Goal: Complete application form

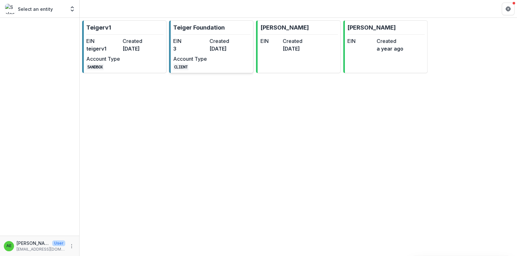
click at [189, 34] on link "Teiger Foundation EIN 3 Created [DATE] Account Type CLIENT" at bounding box center [211, 46] width 84 height 53
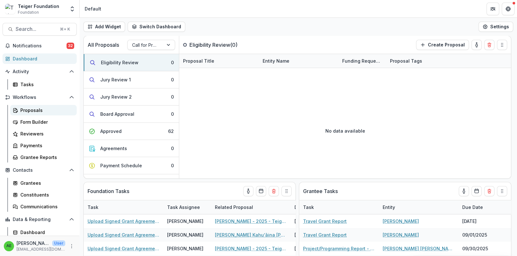
click at [45, 114] on link "Proposals" at bounding box center [43, 110] width 67 height 11
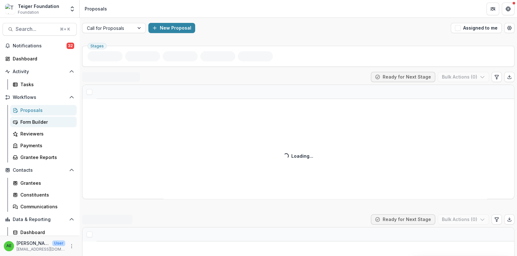
click at [47, 121] on div "Form Builder" at bounding box center [45, 122] width 51 height 7
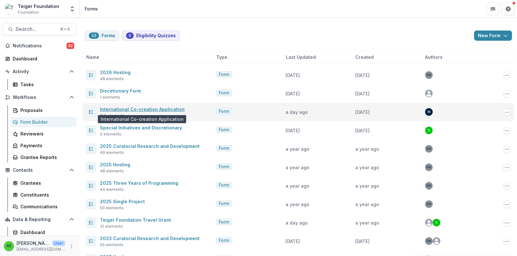
click at [139, 110] on link "International Co-creation Application" at bounding box center [142, 109] width 85 height 5
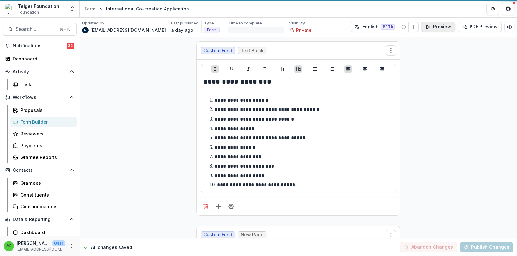
click at [444, 27] on button "Preview" at bounding box center [438, 27] width 34 height 10
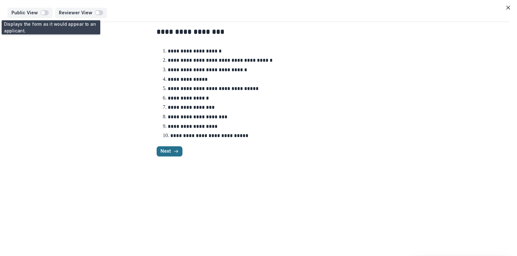
click at [173, 151] on button "Next" at bounding box center [170, 152] width 26 height 10
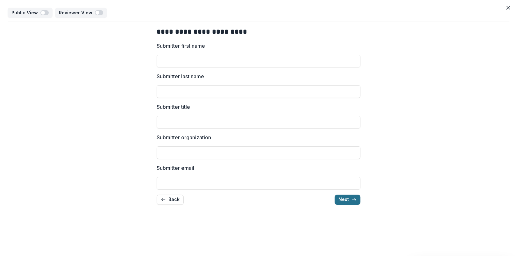
click at [352, 200] on icon "button" at bounding box center [354, 199] width 5 height 5
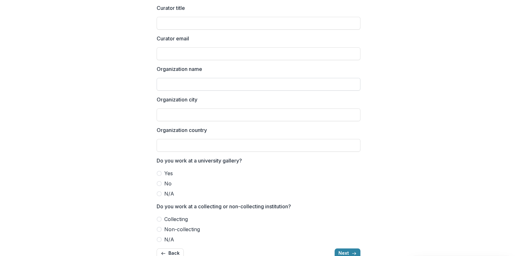
scroll to position [114, 0]
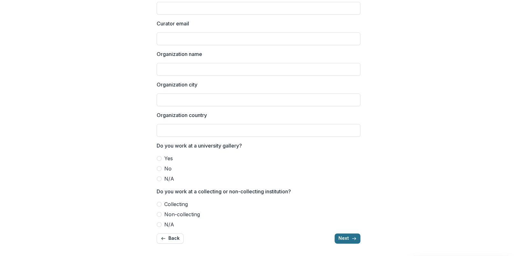
click at [348, 238] on button "Next" at bounding box center [348, 239] width 26 height 10
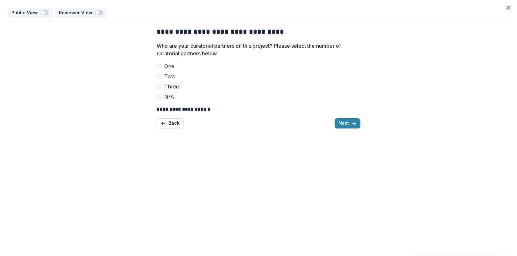
click at [169, 110] on strong "**********" at bounding box center [184, 109] width 54 height 5
click at [159, 67] on span at bounding box center [159, 66] width 5 height 5
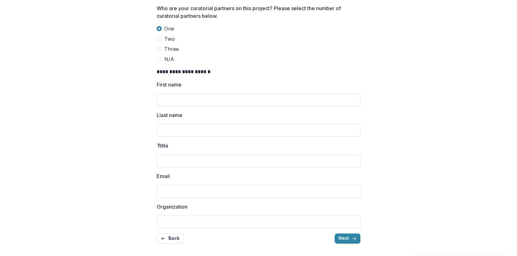
scroll to position [27, 0]
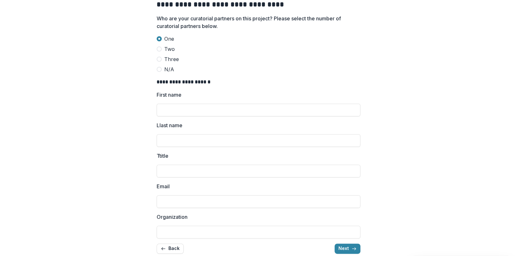
click at [158, 49] on span at bounding box center [159, 49] width 5 height 5
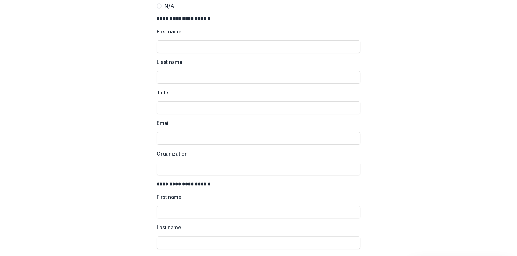
scroll to position [0, 0]
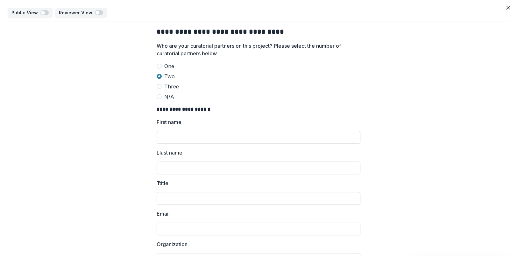
click at [158, 86] on span at bounding box center [159, 86] width 5 height 5
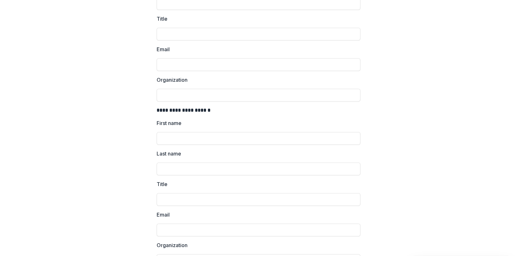
scroll to position [369, 0]
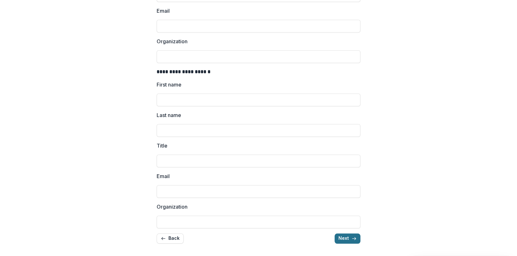
click at [352, 240] on icon "button" at bounding box center [354, 238] width 5 height 5
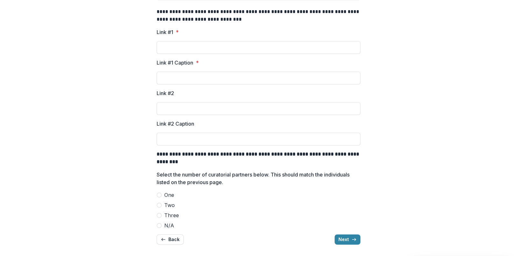
scroll to position [226, 0]
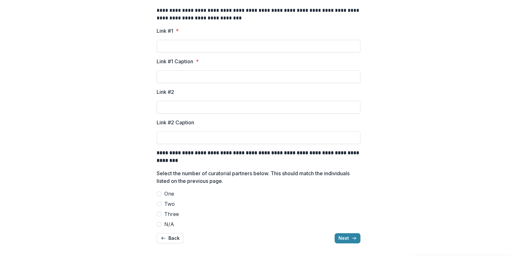
click at [157, 195] on span at bounding box center [159, 193] width 5 height 5
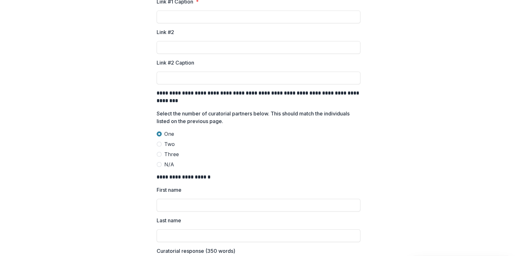
click at [159, 165] on span at bounding box center [159, 164] width 5 height 5
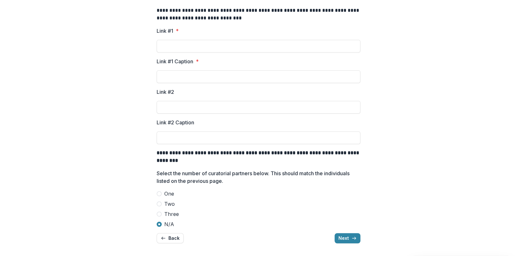
click at [159, 193] on span at bounding box center [159, 193] width 5 height 5
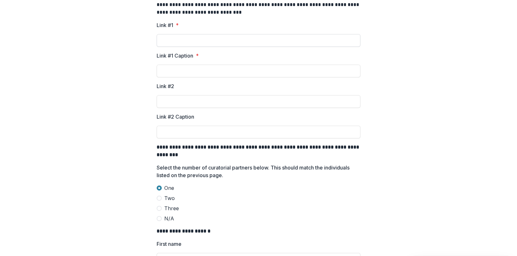
scroll to position [234, 0]
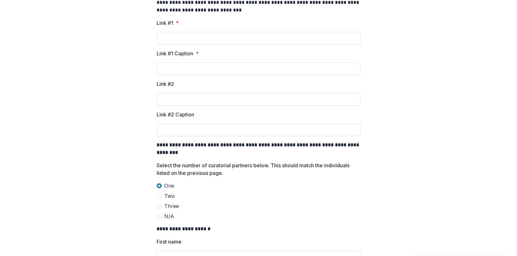
click at [159, 195] on span at bounding box center [159, 196] width 5 height 5
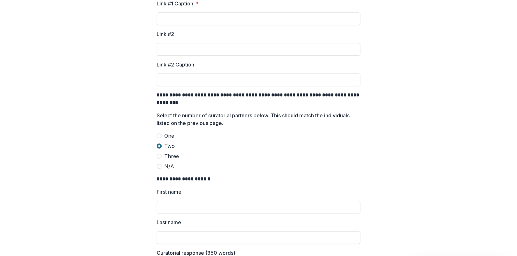
scroll to position [280, 0]
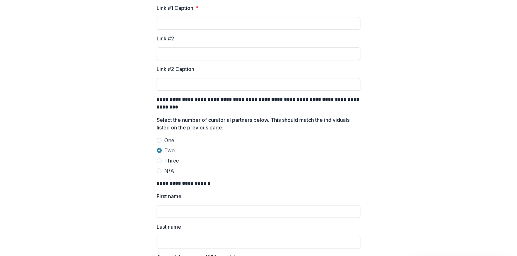
click at [160, 161] on span at bounding box center [159, 160] width 5 height 5
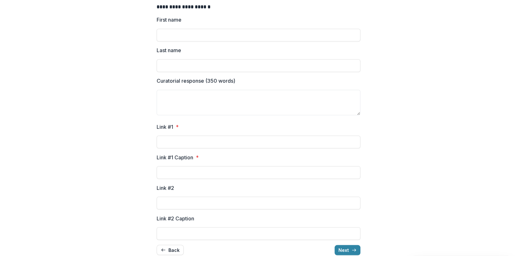
scroll to position [952, 0]
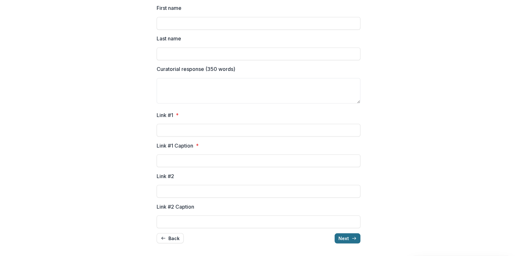
click at [341, 239] on button "Next" at bounding box center [348, 238] width 26 height 10
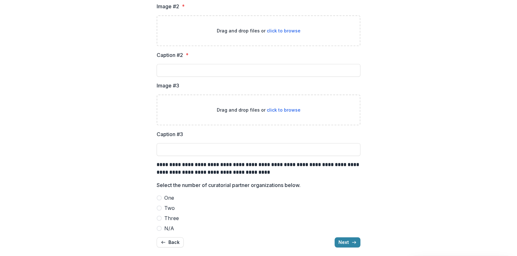
scroll to position [318, 0]
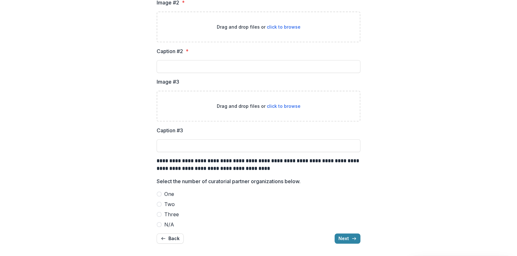
click at [159, 196] on span at bounding box center [159, 194] width 5 height 5
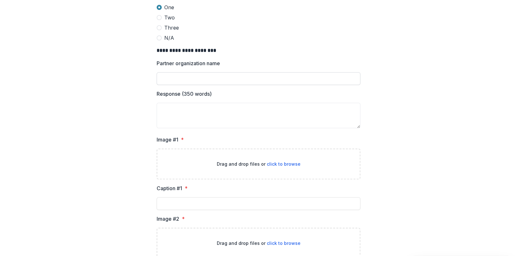
scroll to position [472, 0]
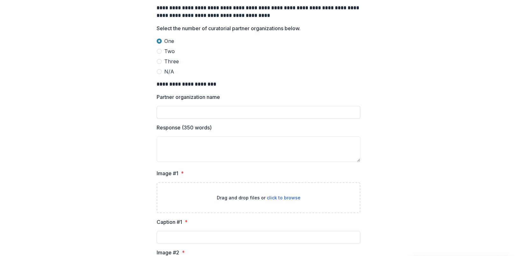
click at [160, 51] on span at bounding box center [159, 51] width 5 height 5
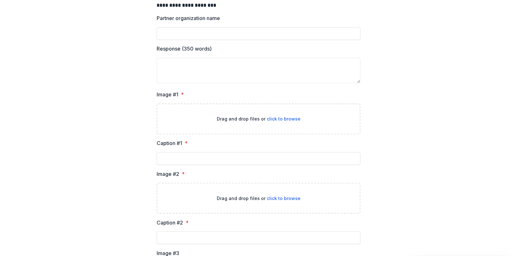
scroll to position [972, 0]
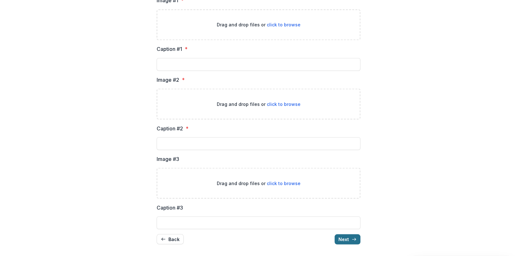
click at [336, 236] on button "Next" at bounding box center [348, 239] width 26 height 10
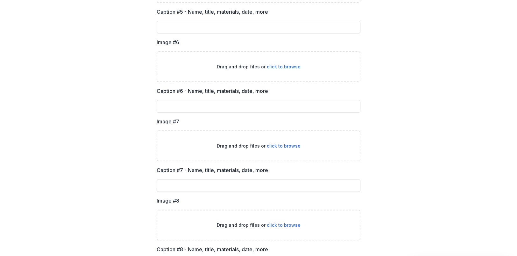
scroll to position [797, 0]
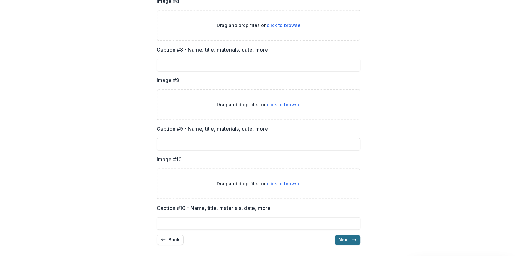
click at [343, 239] on button "Next" at bounding box center [348, 240] width 26 height 10
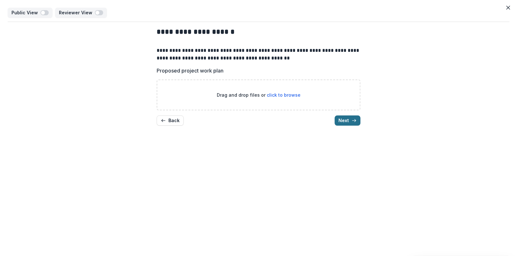
click at [348, 122] on button "Next" at bounding box center [348, 121] width 26 height 10
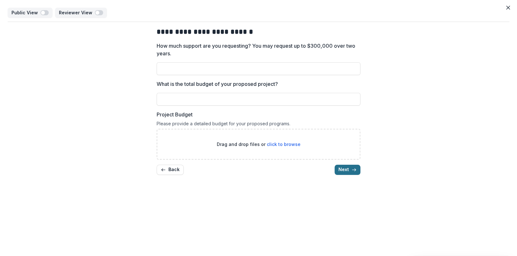
click at [346, 168] on button "Next" at bounding box center [348, 170] width 26 height 10
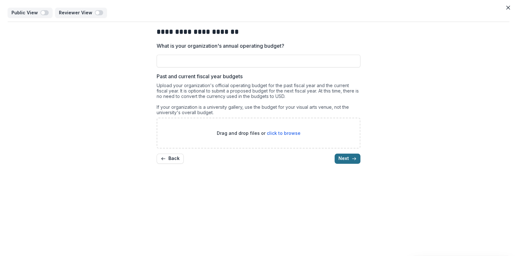
click at [347, 160] on button "Next" at bounding box center [348, 159] width 26 height 10
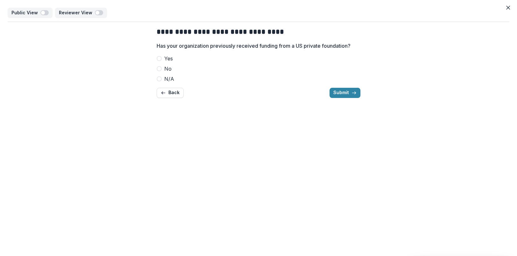
drag, startPoint x: 345, startPoint y: 95, endPoint x: 323, endPoint y: 99, distance: 22.3
click at [335, 99] on div "**********" at bounding box center [259, 62] width 204 height 81
click at [160, 80] on span at bounding box center [159, 78] width 5 height 5
click at [160, 68] on span at bounding box center [159, 68] width 5 height 5
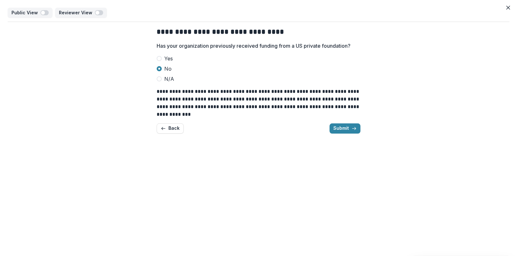
click at [160, 60] on span at bounding box center [159, 58] width 5 height 5
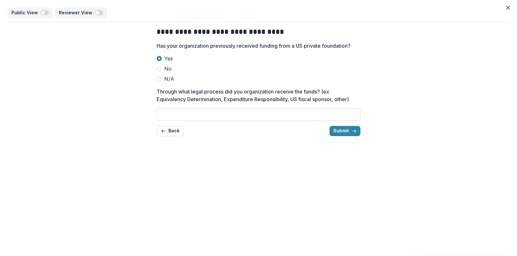
click at [159, 68] on span at bounding box center [159, 68] width 5 height 5
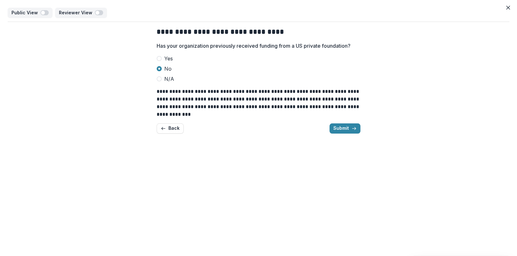
click at [159, 77] on span at bounding box center [159, 78] width 5 height 5
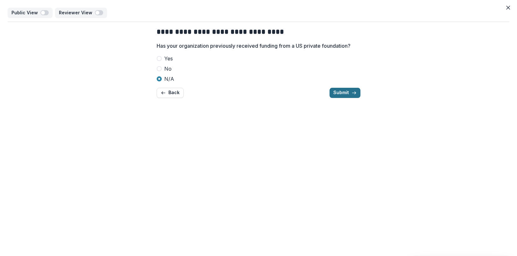
click at [338, 92] on button "Submit" at bounding box center [345, 93] width 31 height 10
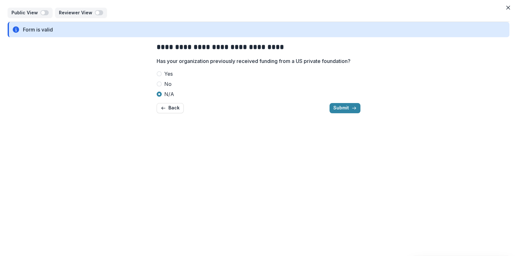
click at [226, 74] on label "Yes" at bounding box center [259, 74] width 204 height 8
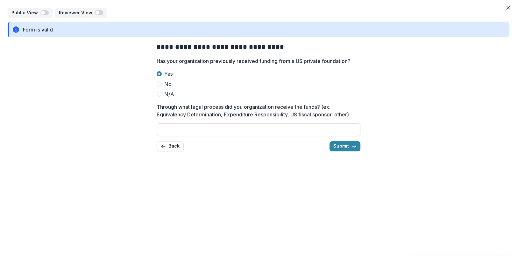
click at [217, 82] on label "No" at bounding box center [259, 84] width 204 height 8
